Goal: Information Seeking & Learning: Understand process/instructions

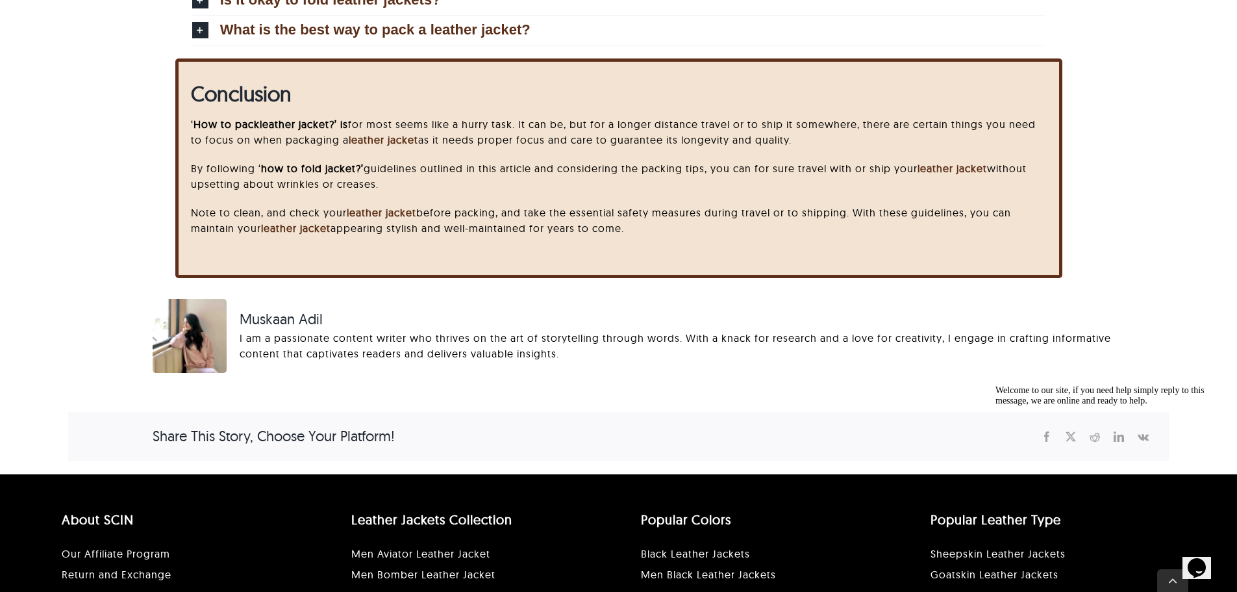
scroll to position [4370, 0]
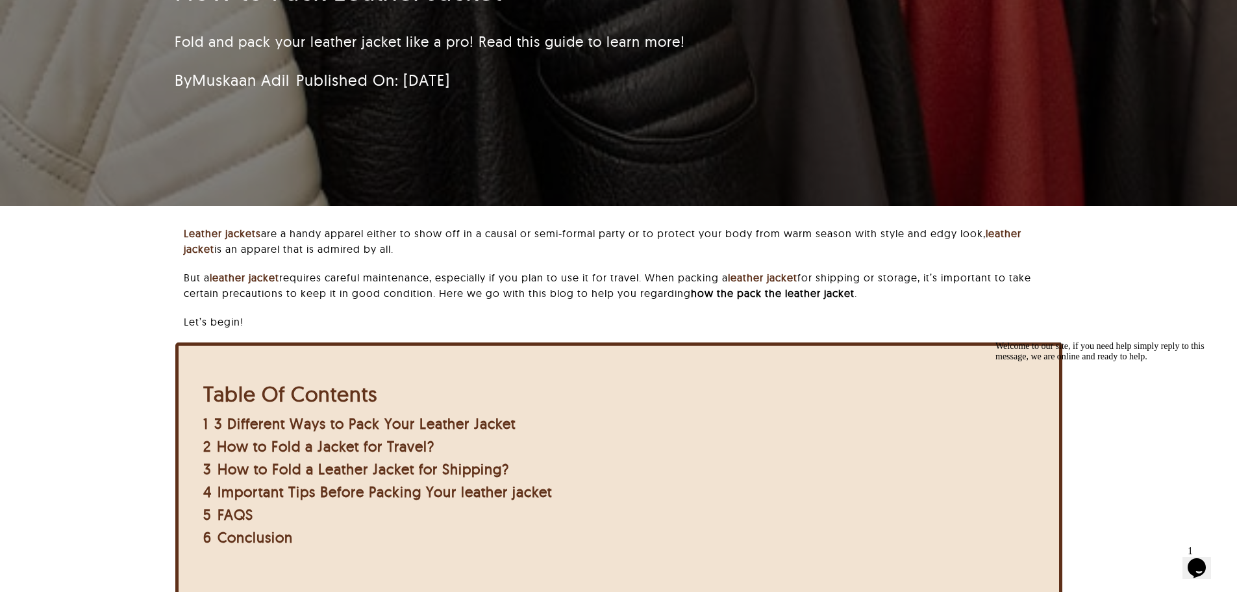
scroll to position [142, 0]
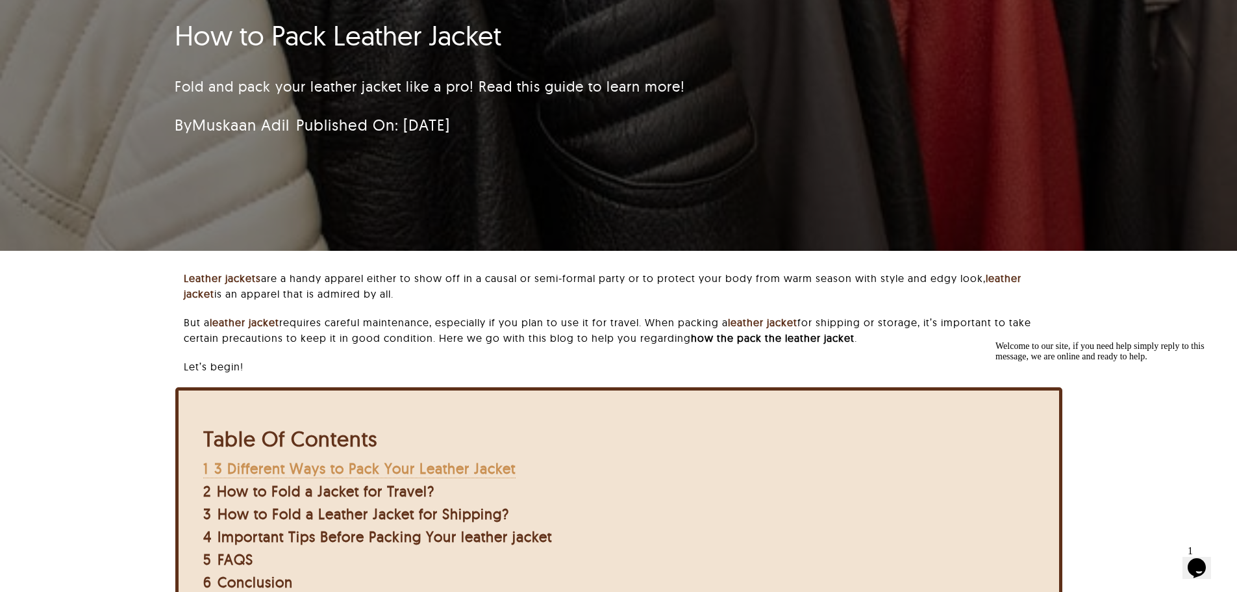
click at [411, 472] on span "3 Different Ways to Pack Your Leather Jacket" at bounding box center [364, 468] width 301 height 18
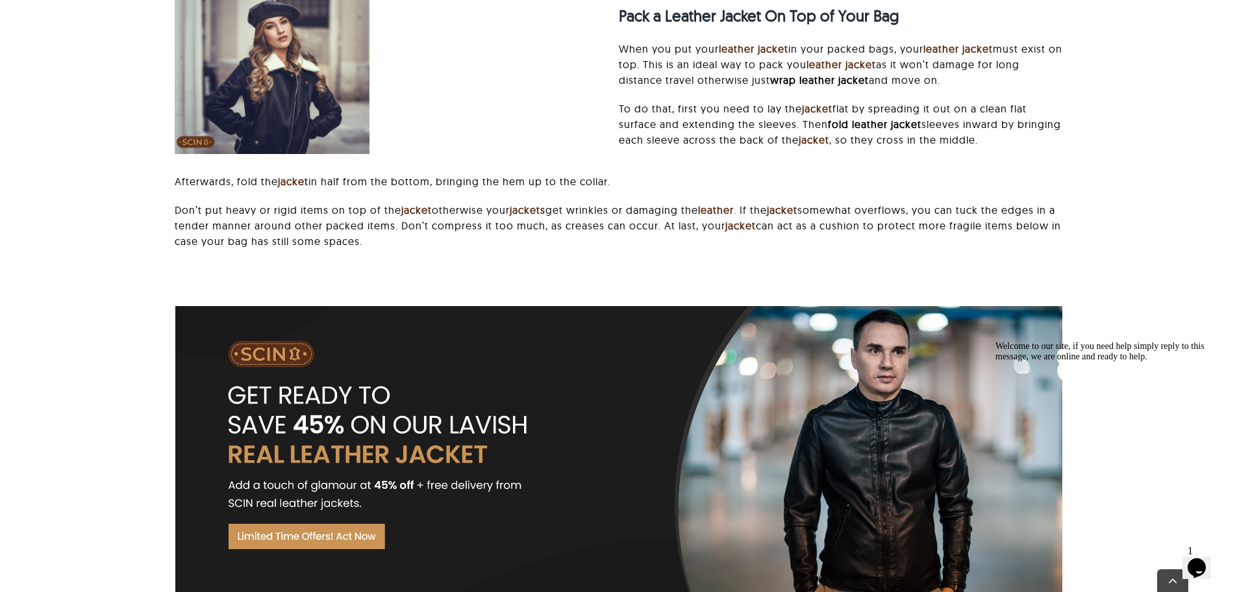
scroll to position [2531, 0]
